Goal: Task Accomplishment & Management: Manage account settings

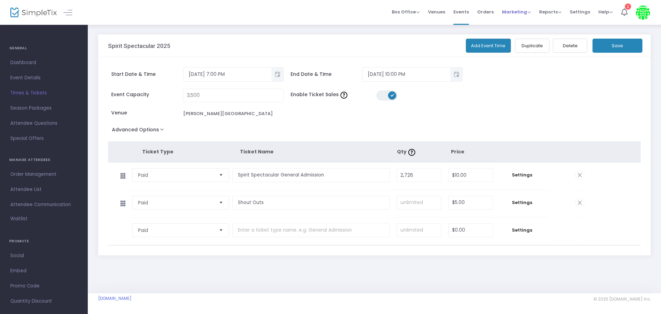
click at [525, 13] on span "Marketing" at bounding box center [516, 12] width 29 height 7
click at [519, 19] on li "Promo Codes" at bounding box center [529, 23] width 55 height 13
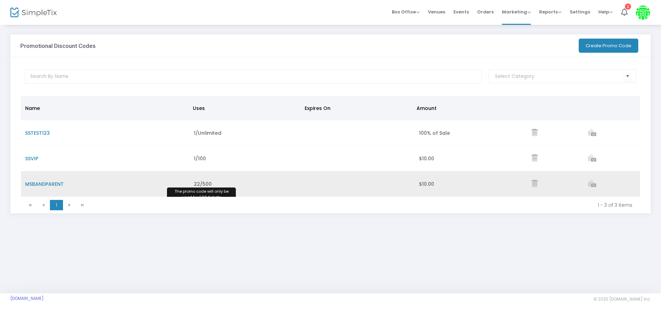
click at [206, 184] on span "22/500" at bounding box center [203, 184] width 18 height 7
click at [55, 182] on span "MSBANDPARENT" at bounding box center [44, 184] width 39 height 7
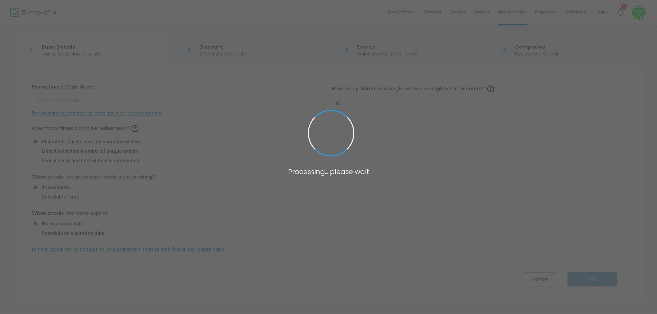
type input "MSBANDPARENT"
type input "1"
radio input "false"
radio input "true"
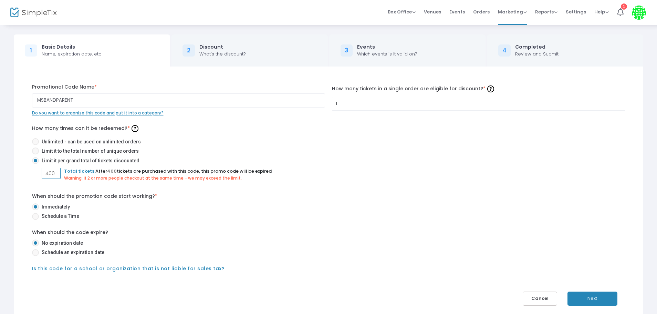
type input "400"
click at [589, 299] on button "Next" at bounding box center [593, 298] width 50 height 14
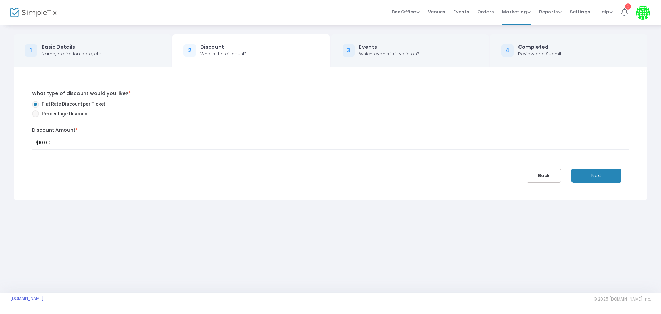
click at [593, 175] on button "Next" at bounding box center [597, 175] width 50 height 14
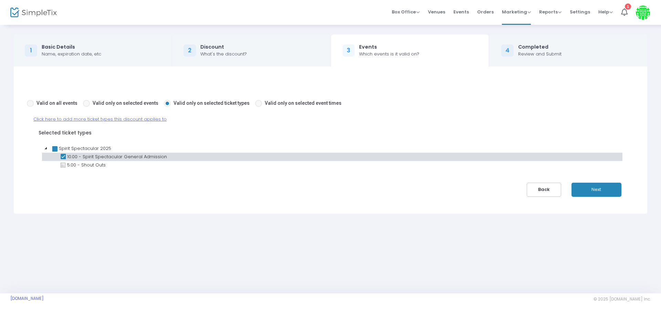
click at [585, 187] on button "Next" at bounding box center [597, 190] width 50 height 14
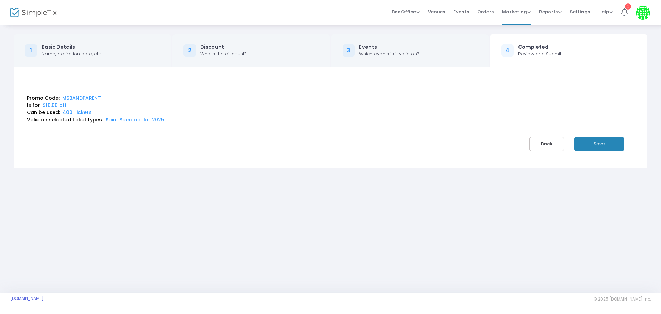
click at [595, 141] on button "Save" at bounding box center [600, 144] width 50 height 14
